Goal: Task Accomplishment & Management: Manage account settings

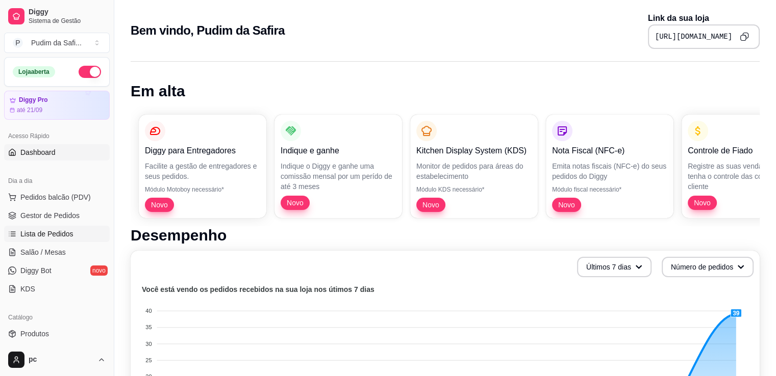
click at [51, 237] on span "Lista de Pedidos" at bounding box center [46, 234] width 53 height 10
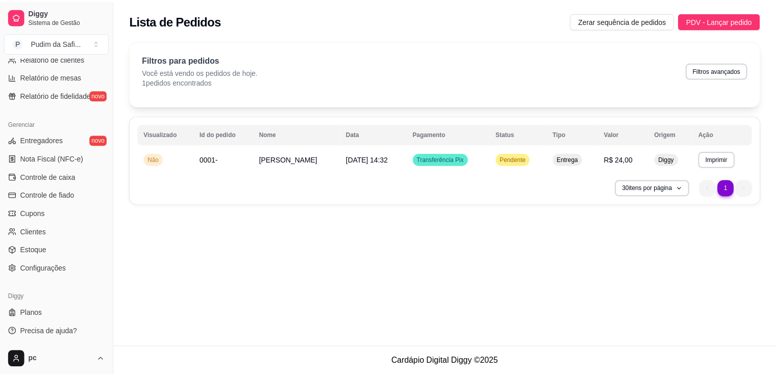
scroll to position [357, 0]
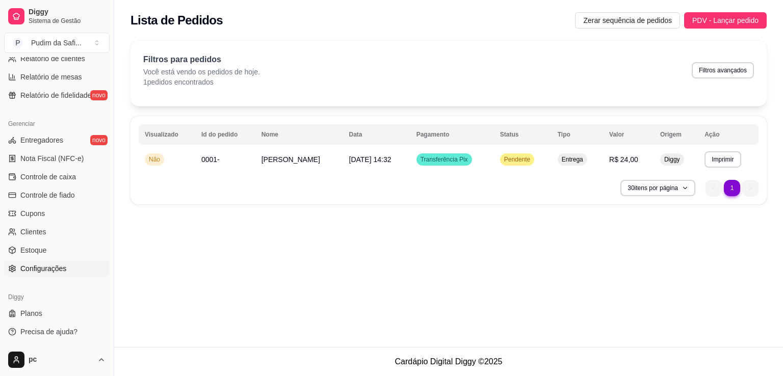
click at [58, 276] on link "Configurações" at bounding box center [57, 269] width 106 height 16
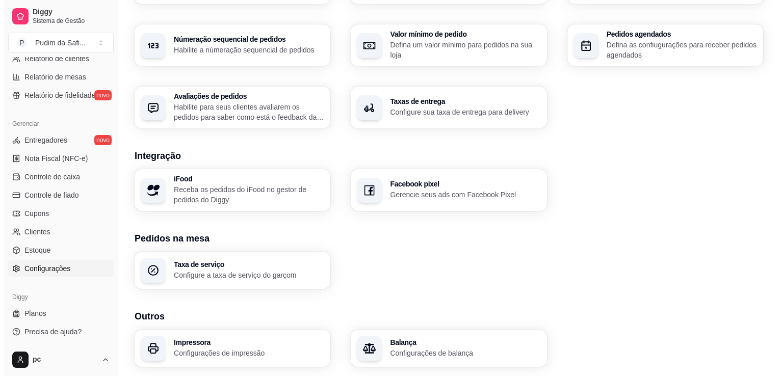
scroll to position [338, 0]
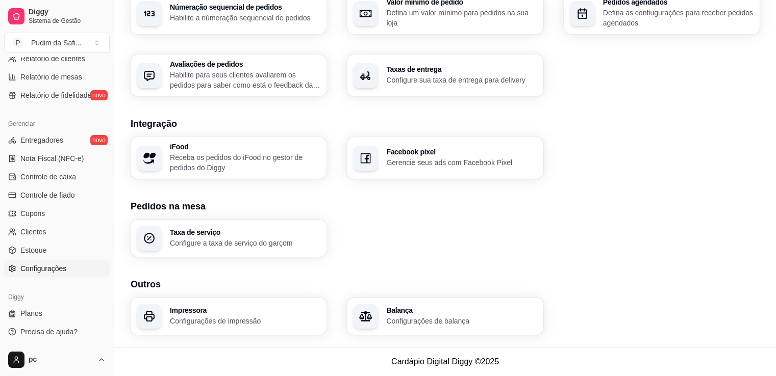
click at [261, 321] on p "Configurações de impressão" at bounding box center [245, 321] width 150 height 10
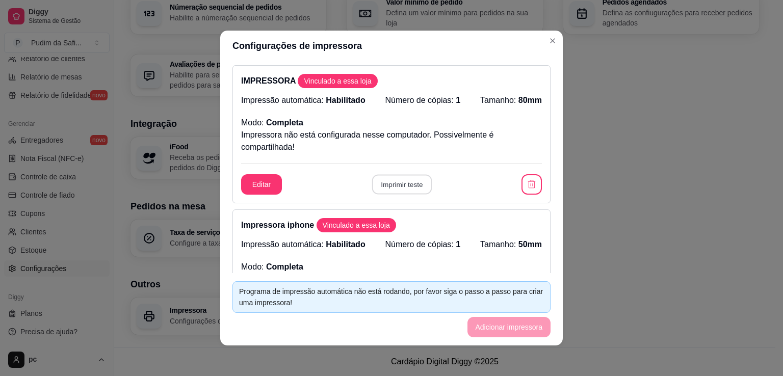
click at [386, 187] on button "Imprimir teste" at bounding box center [402, 185] width 60 height 20
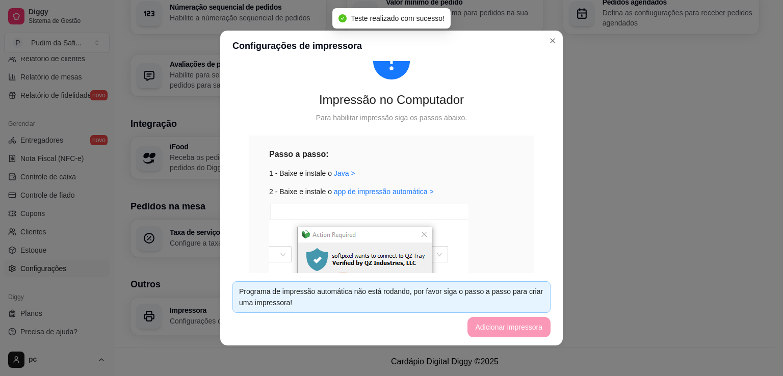
scroll to position [420, 0]
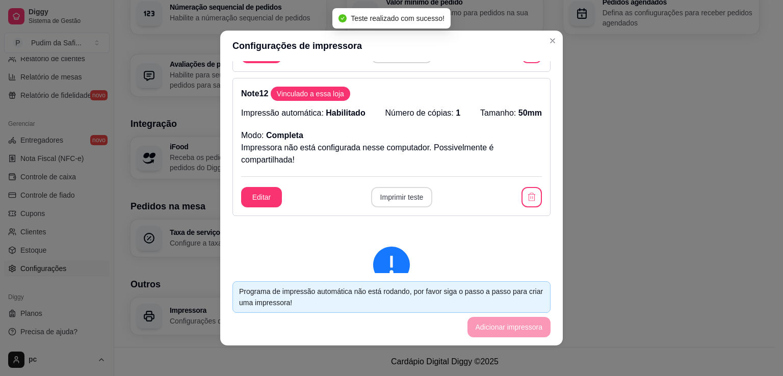
click at [412, 200] on button "Imprimir teste" at bounding box center [402, 197] width 62 height 20
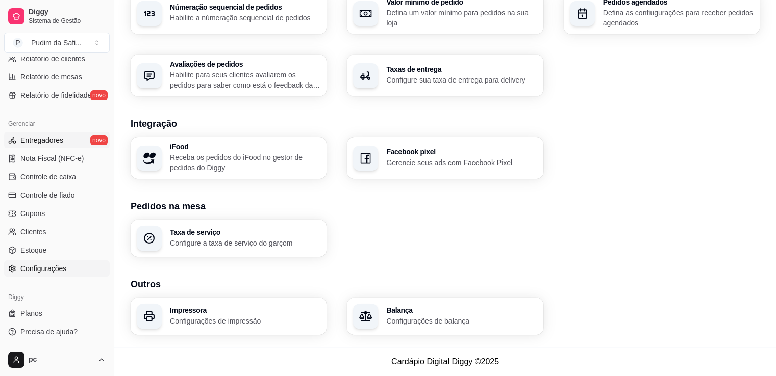
scroll to position [0, 0]
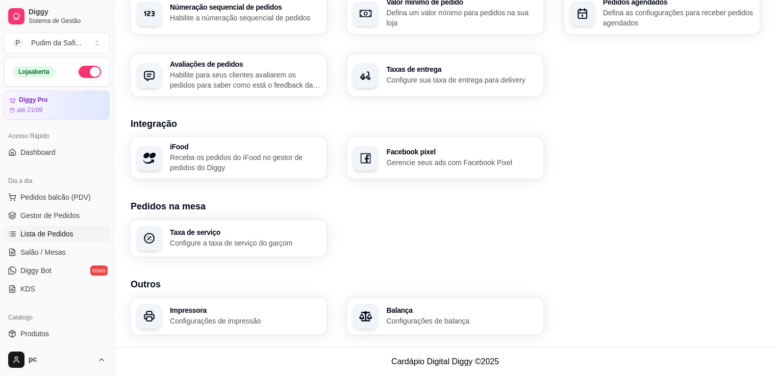
click at [49, 239] on link "Lista de Pedidos" at bounding box center [57, 234] width 106 height 16
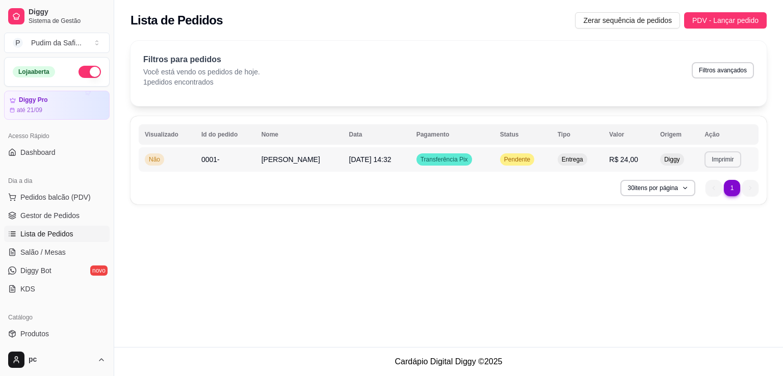
click at [734, 162] on button "Imprimir" at bounding box center [723, 159] width 36 height 16
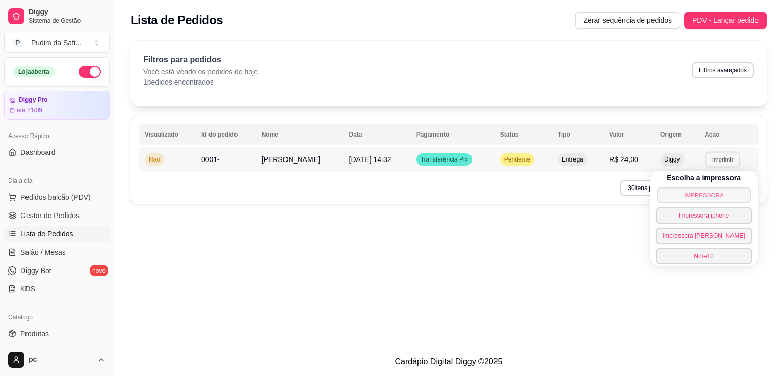
click at [692, 197] on button "IMPRESSORA" at bounding box center [704, 195] width 94 height 16
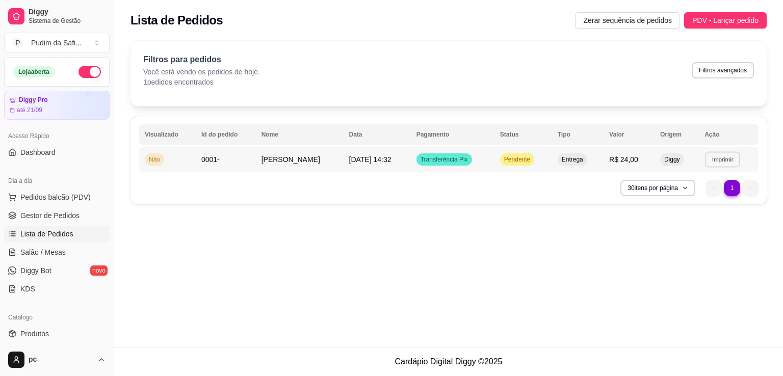
click at [710, 165] on button "Imprimir" at bounding box center [722, 159] width 35 height 16
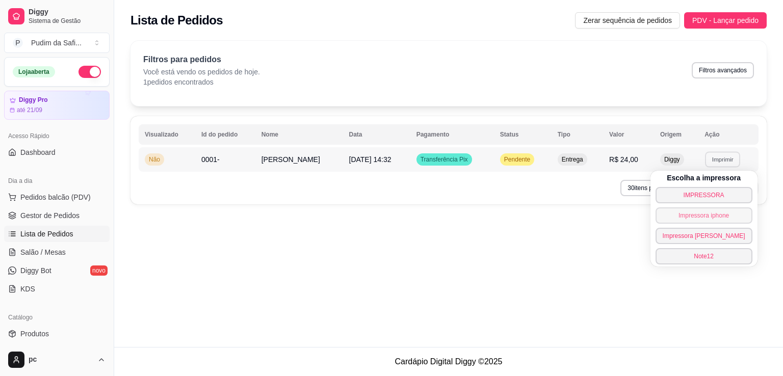
click at [709, 215] on button "Impressora iphone" at bounding box center [704, 216] width 97 height 16
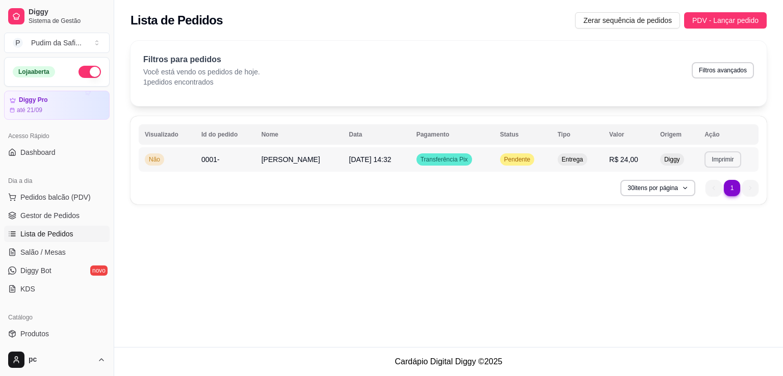
click at [724, 166] on button "Imprimir" at bounding box center [723, 159] width 36 height 16
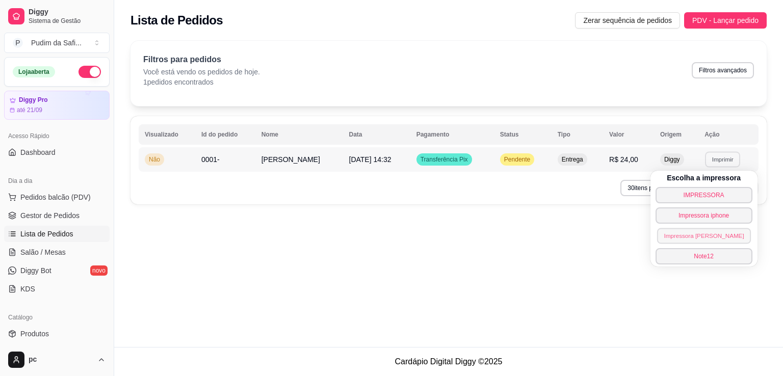
click at [717, 236] on button "Impressora [PERSON_NAME]" at bounding box center [704, 236] width 94 height 16
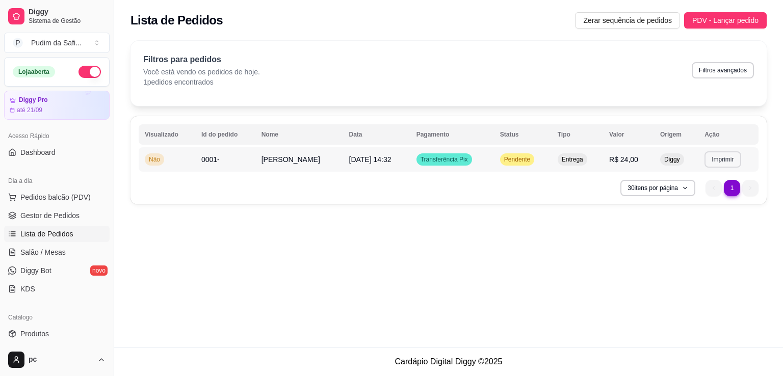
click at [730, 155] on button "Imprimir" at bounding box center [723, 159] width 36 height 16
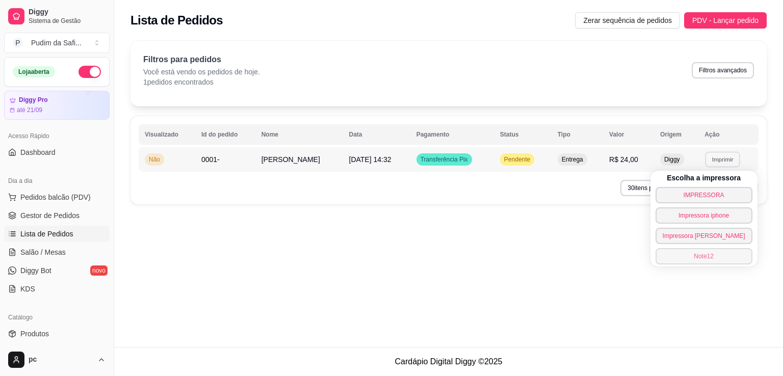
click at [685, 256] on button "Note12" at bounding box center [704, 256] width 97 height 16
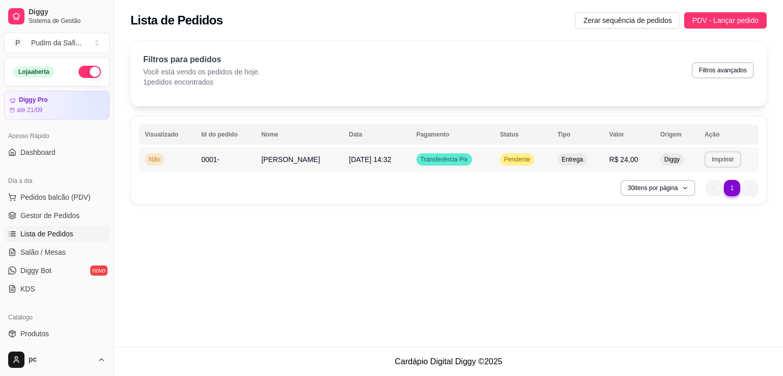
click at [721, 159] on button "Imprimir" at bounding box center [723, 159] width 36 height 16
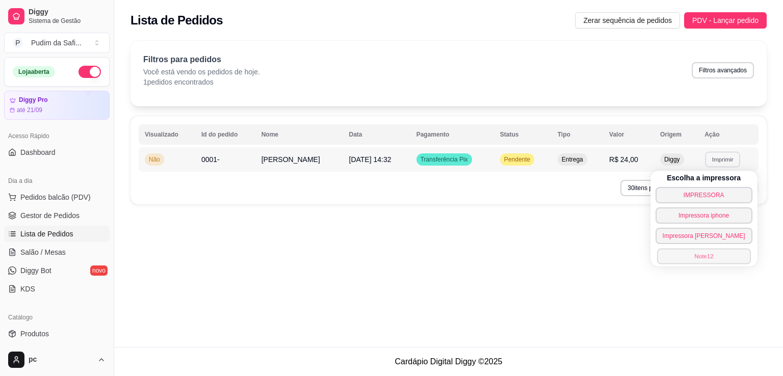
click at [706, 253] on button "Note12" at bounding box center [704, 256] width 94 height 16
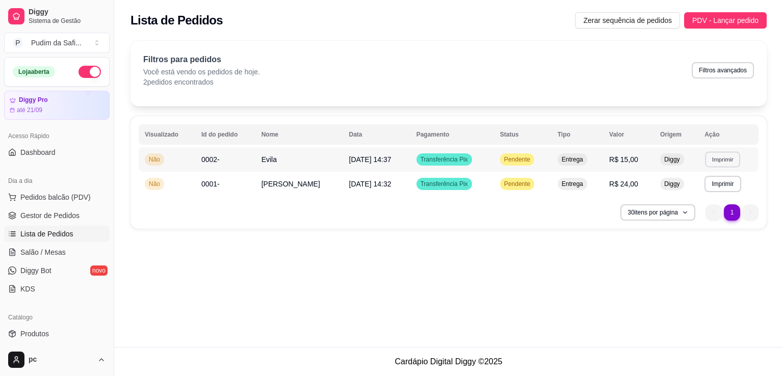
click at [721, 161] on button "Imprimir" at bounding box center [722, 159] width 35 height 16
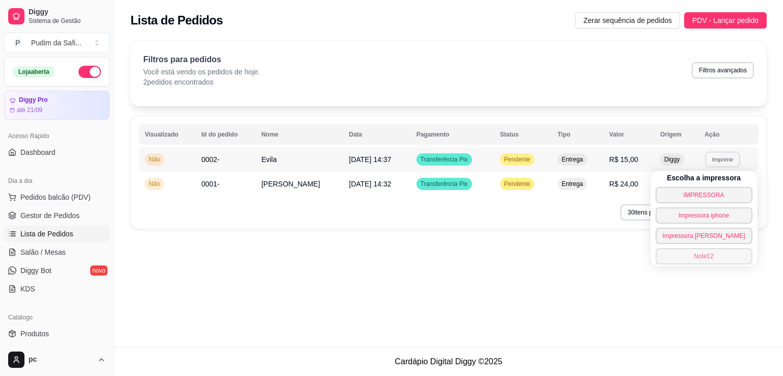
click at [678, 259] on button "Note12" at bounding box center [704, 256] width 97 height 16
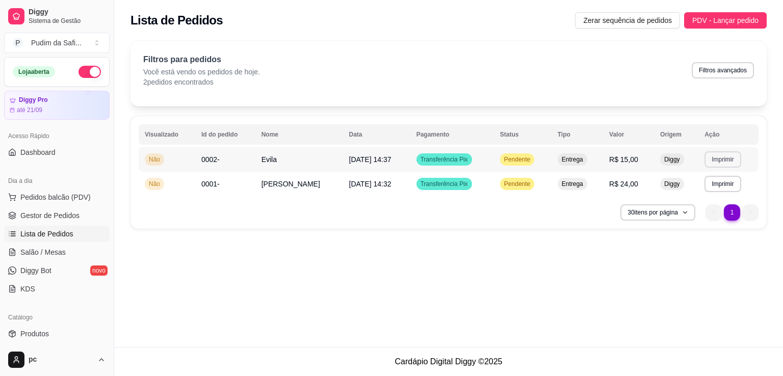
click at [718, 151] on tbody "**********" at bounding box center [449, 171] width 620 height 49
click at [718, 151] on td "**********" at bounding box center [729, 159] width 60 height 24
click at [718, 157] on tbody "**********" at bounding box center [449, 171] width 620 height 49
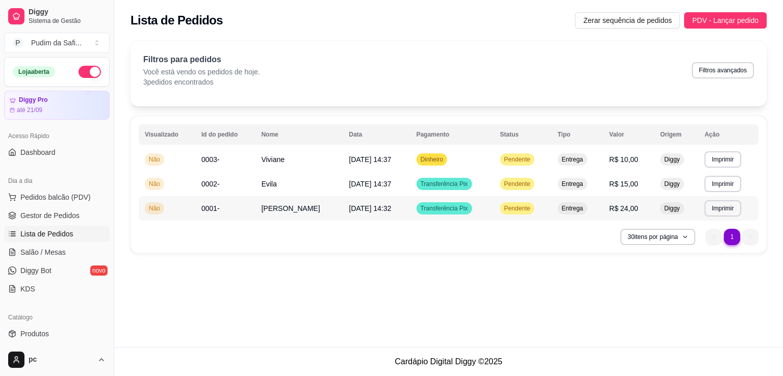
click at [639, 207] on td "R$ 24,00" at bounding box center [628, 208] width 51 height 24
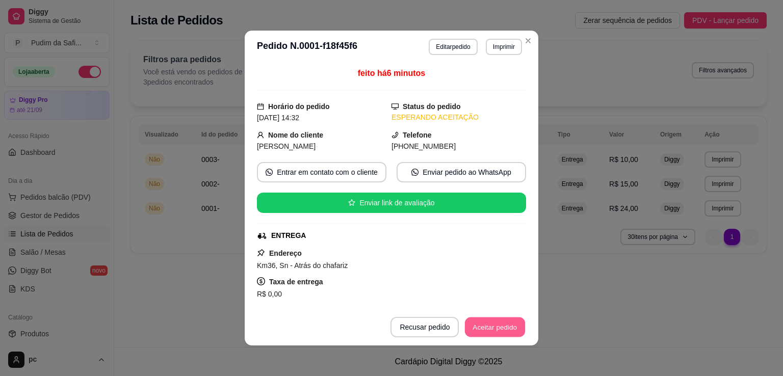
click at [490, 320] on button "Aceitar pedido" at bounding box center [495, 328] width 60 height 20
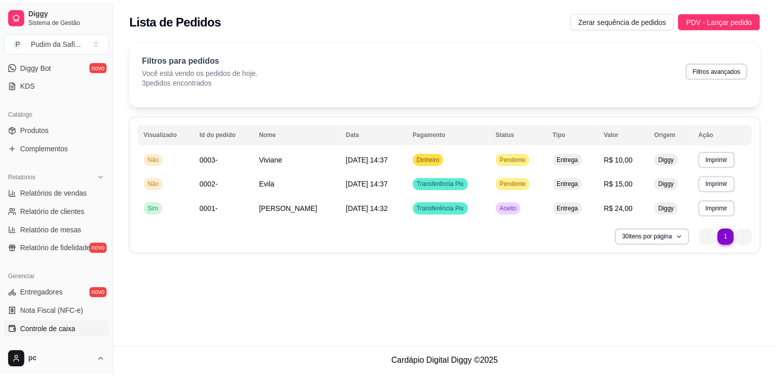
scroll to position [306, 0]
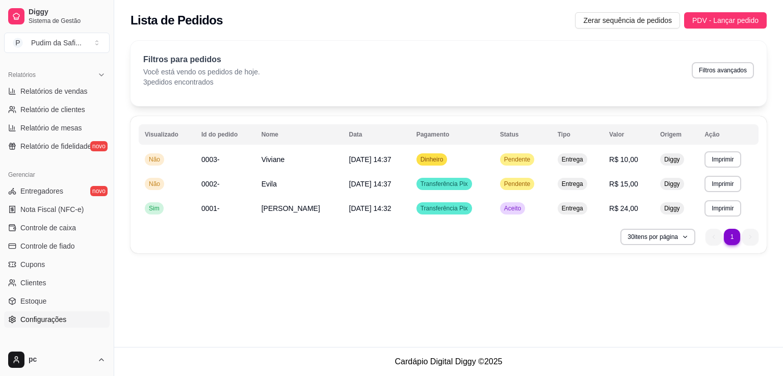
click at [38, 318] on span "Configurações" at bounding box center [43, 320] width 46 height 10
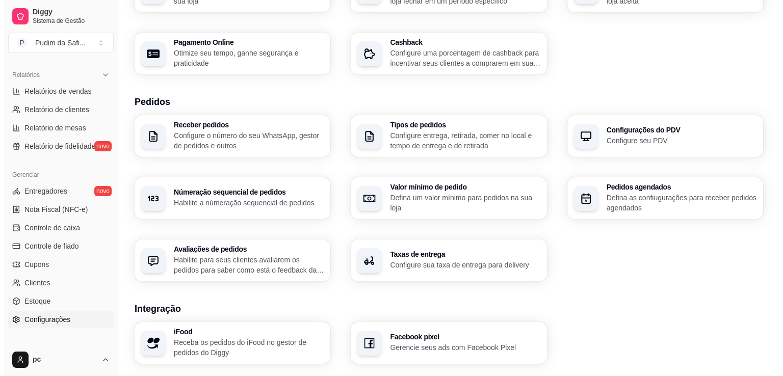
scroll to position [338, 0]
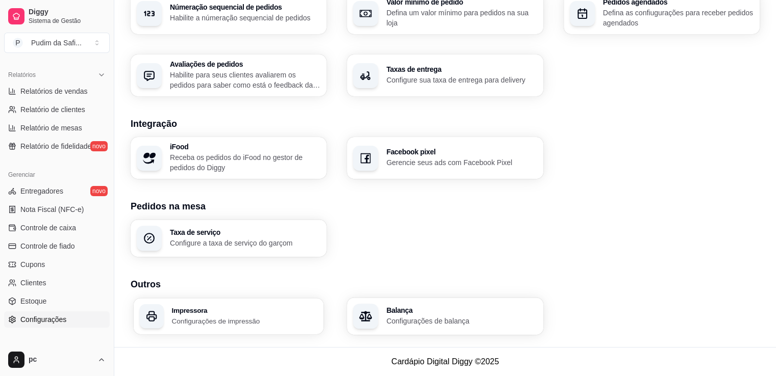
click at [258, 303] on div "Impressora Configurações de impressão" at bounding box center [229, 316] width 190 height 36
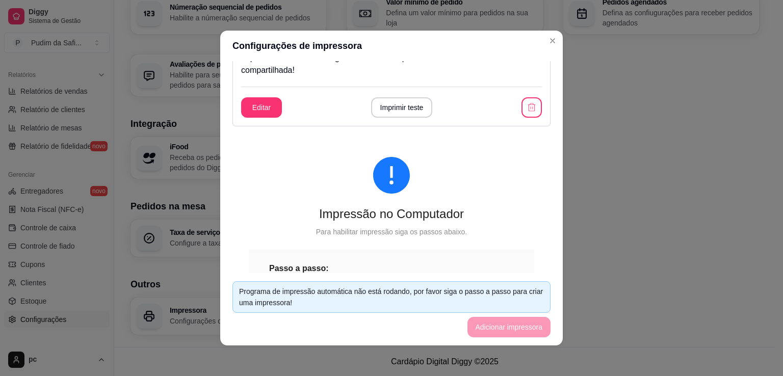
scroll to position [765, 0]
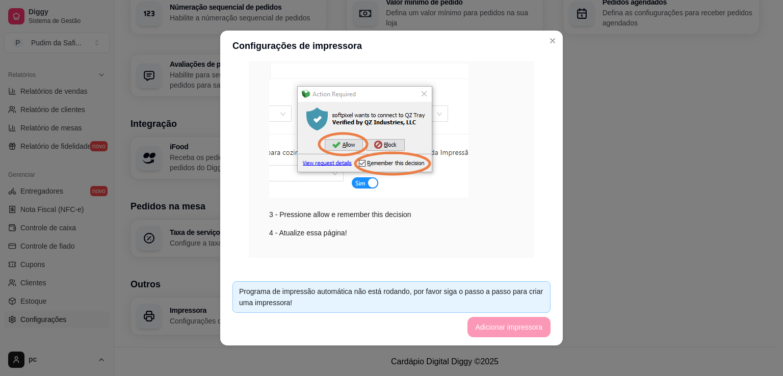
click at [497, 337] on footer "Programa de impressão automática não está rodando, por favor siga o passo a pas…" at bounding box center [391, 309] width 343 height 72
click at [498, 332] on footer "Programa de impressão automática não está rodando, por favor siga o passo a pas…" at bounding box center [391, 309] width 343 height 72
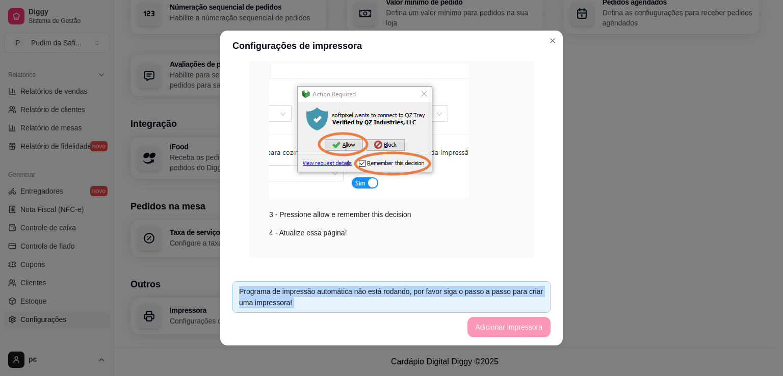
click at [498, 332] on footer "Programa de impressão automática não está rodando, por favor siga o passo a pas…" at bounding box center [391, 309] width 343 height 72
click at [488, 316] on footer "Programa de impressão automática não está rodando, por favor siga o passo a pas…" at bounding box center [391, 309] width 343 height 72
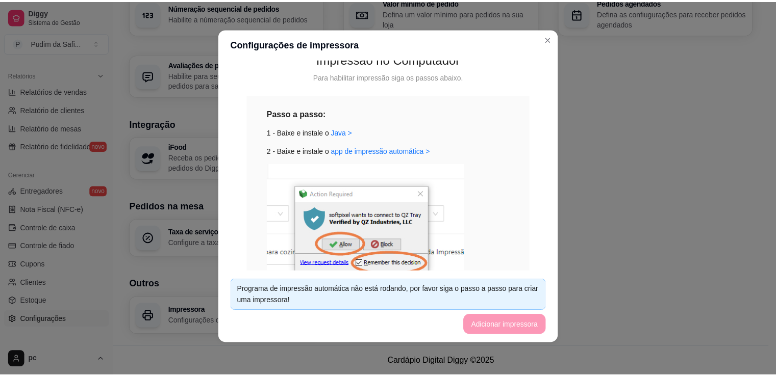
scroll to position [612, 0]
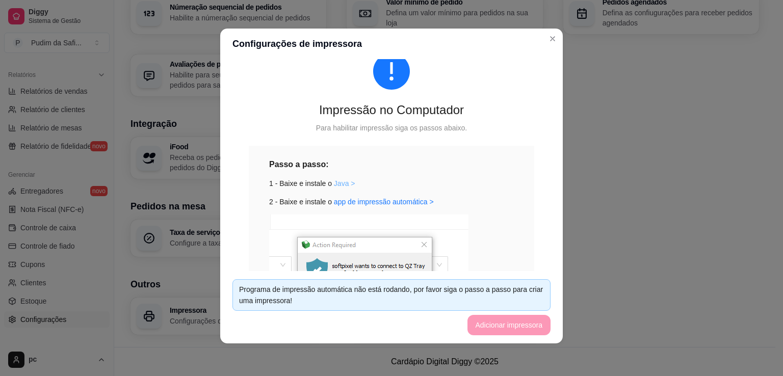
click at [345, 183] on link "Java >" at bounding box center [344, 184] width 21 height 8
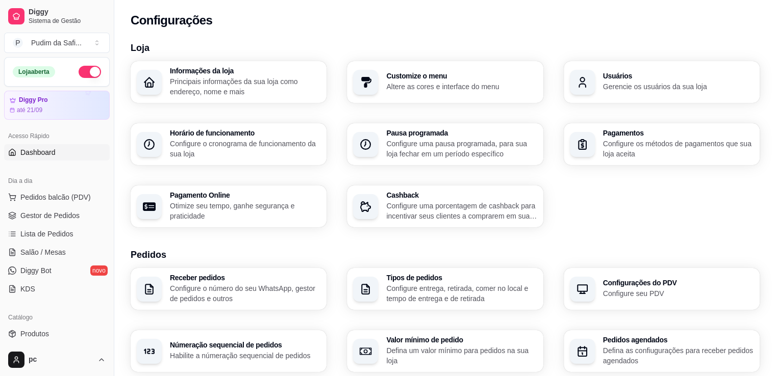
scroll to position [0, 0]
click at [63, 235] on span "Lista de Pedidos" at bounding box center [46, 234] width 53 height 10
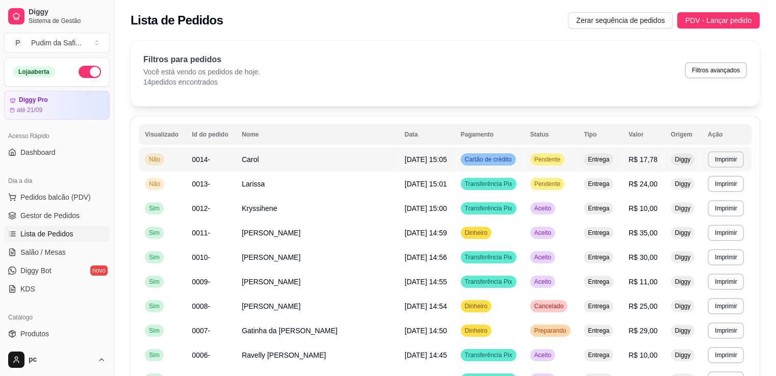
click at [742, 151] on td "**********" at bounding box center [726, 159] width 50 height 24
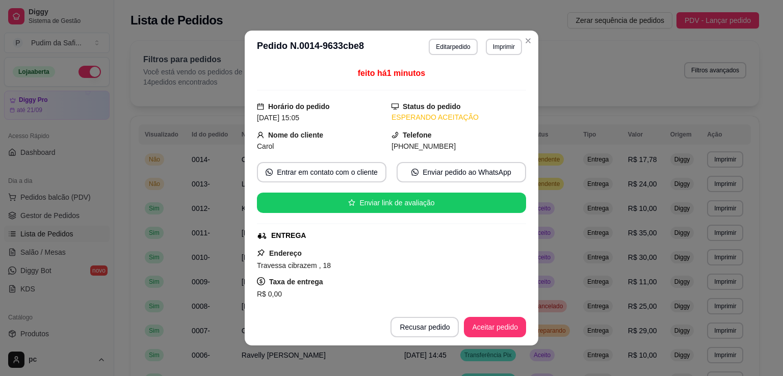
click at [517, 260] on div "**********" at bounding box center [391, 188] width 783 height 376
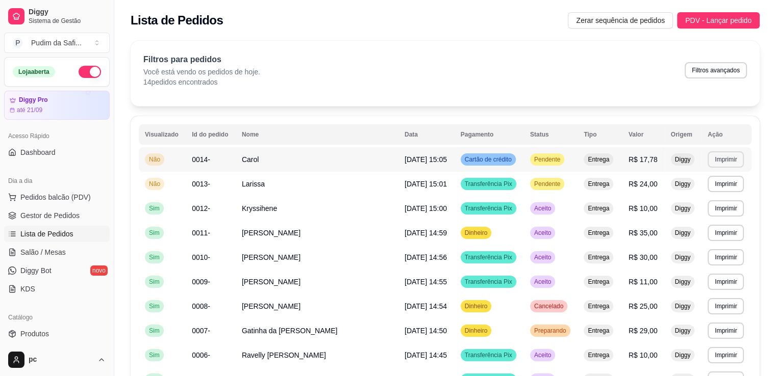
click at [732, 161] on button "Imprimir" at bounding box center [725, 159] width 36 height 16
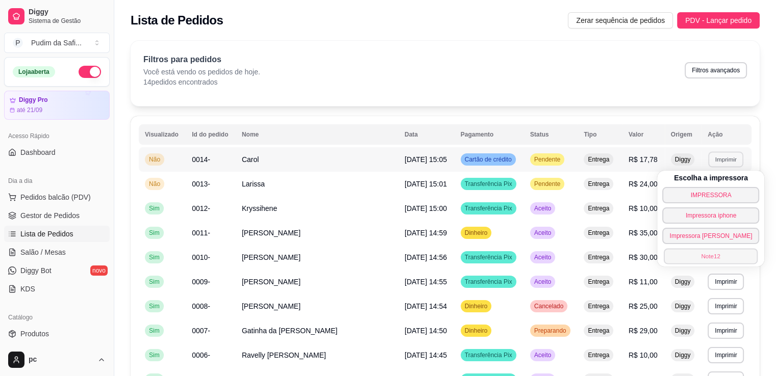
click at [719, 256] on button "Note12" at bounding box center [710, 256] width 94 height 16
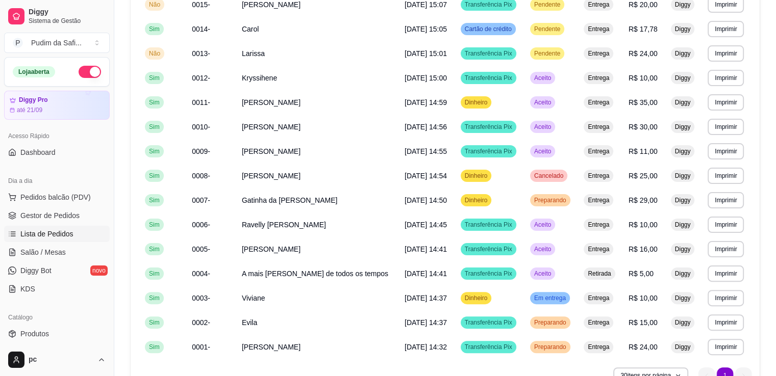
scroll to position [261, 0]
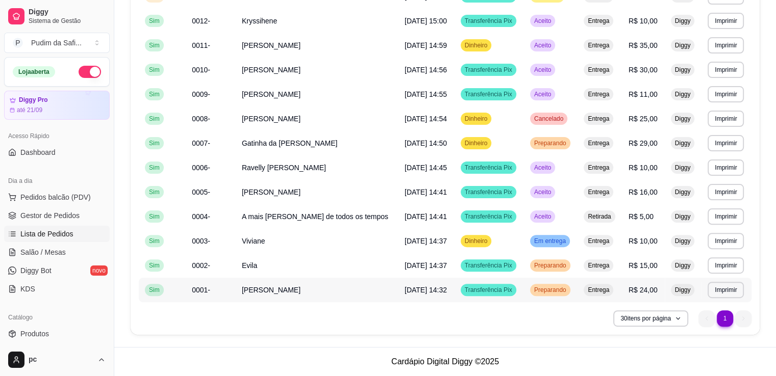
click at [572, 287] on td "Preparando" at bounding box center [551, 290] width 54 height 24
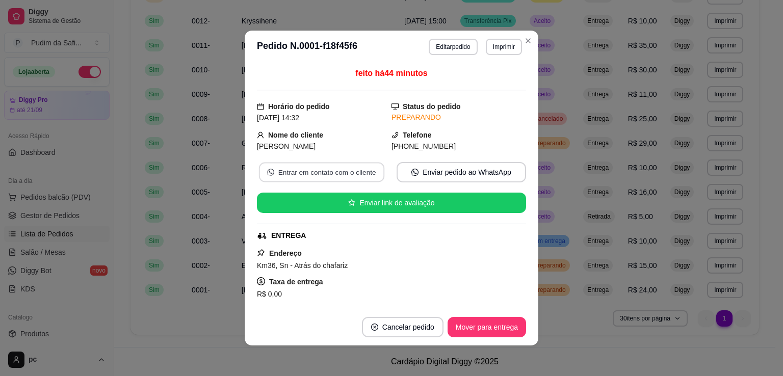
click at [303, 170] on button "Entrar em contato com o cliente" at bounding box center [321, 173] width 125 height 20
